Goal: Browse casually

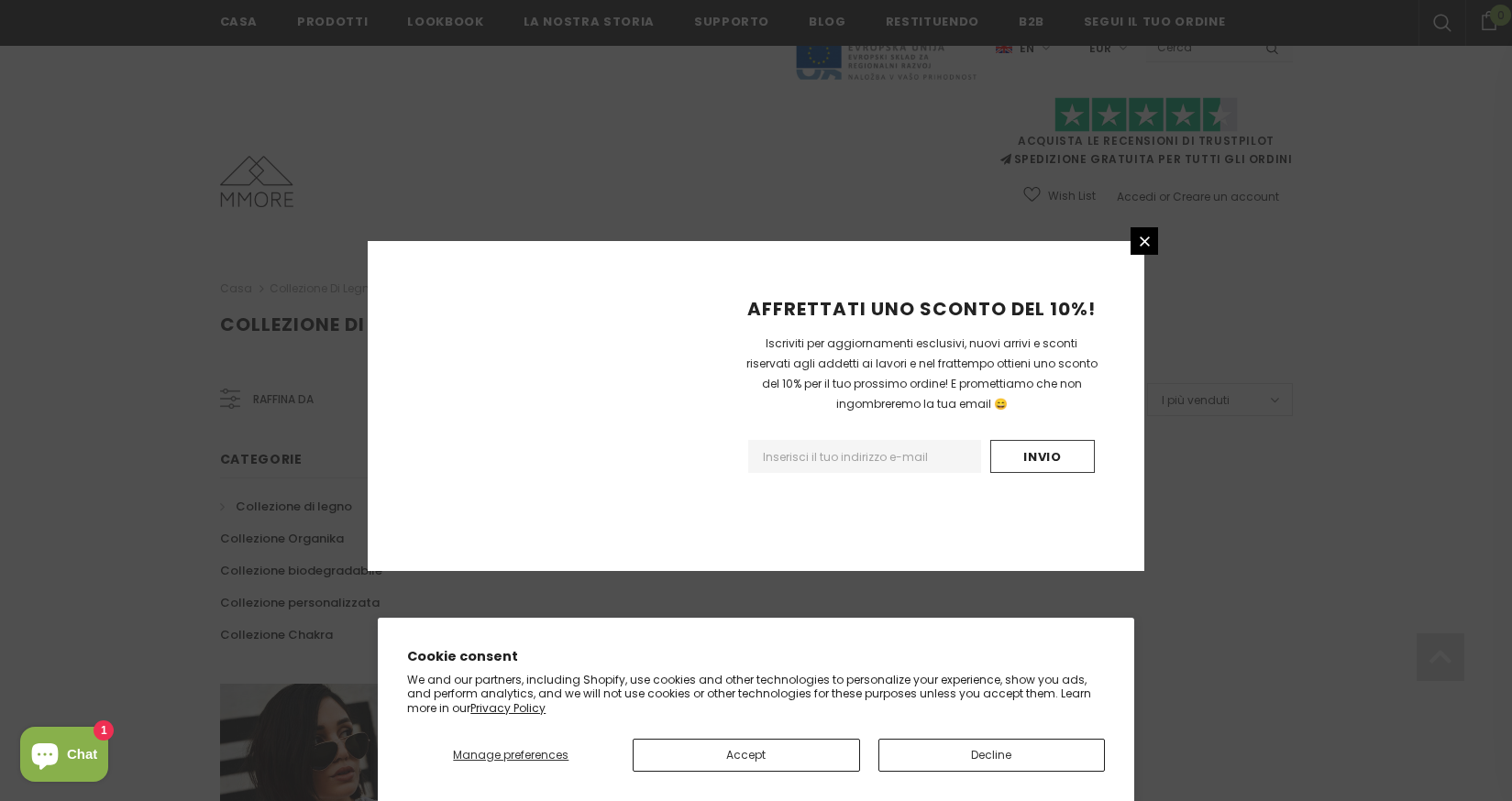
scroll to position [1078, 0]
